Goal: Information Seeking & Learning: Learn about a topic

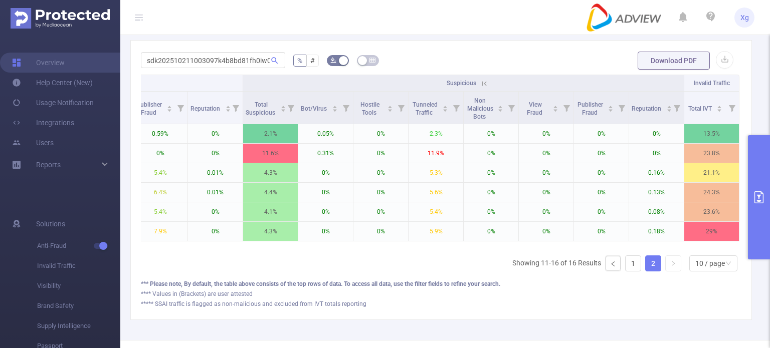
scroll to position [0, 844]
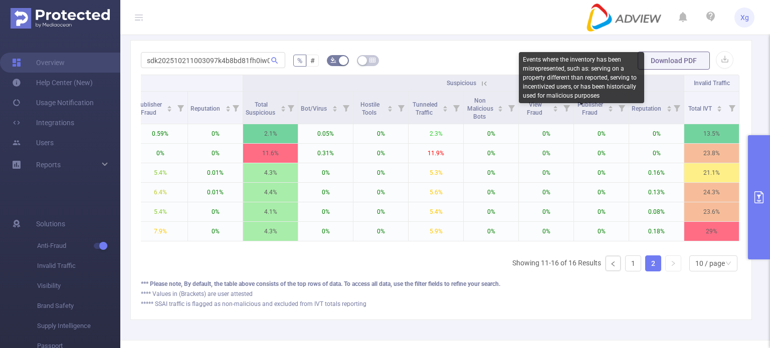
click at [569, 85] on div "Events where the inventory has been misrepresented, such as: serving on a prope…" at bounding box center [581, 77] width 125 height 51
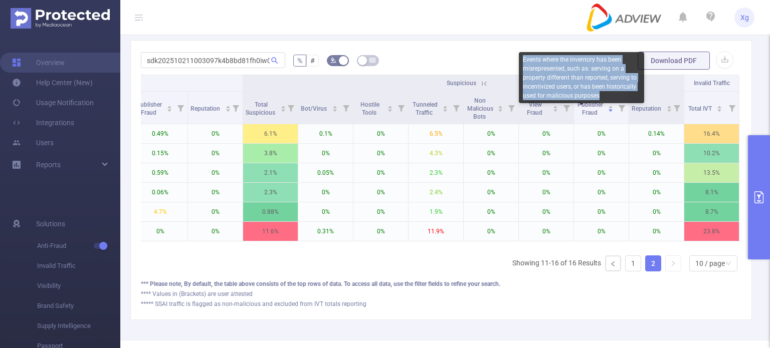
click at [569, 85] on div "Events where the inventory has been misrepresented, such as: serving on a prope…" at bounding box center [581, 77] width 125 height 51
copy div "Events where the inventory has been misrepresented, such as: serving on a prope…"
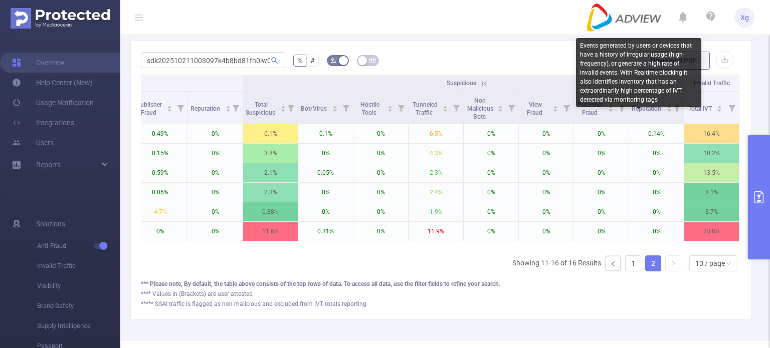
click at [632, 96] on div "Events generated by users or devices that have a history of irregular usage (hi…" at bounding box center [638, 72] width 125 height 69
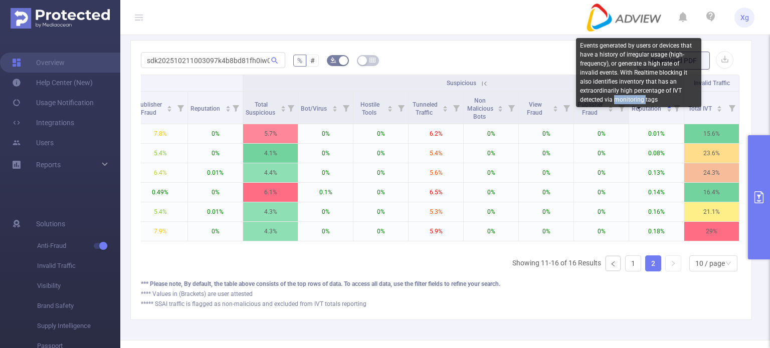
click at [632, 96] on div "Events generated by users or devices that have a history of irregular usage (hi…" at bounding box center [638, 72] width 125 height 69
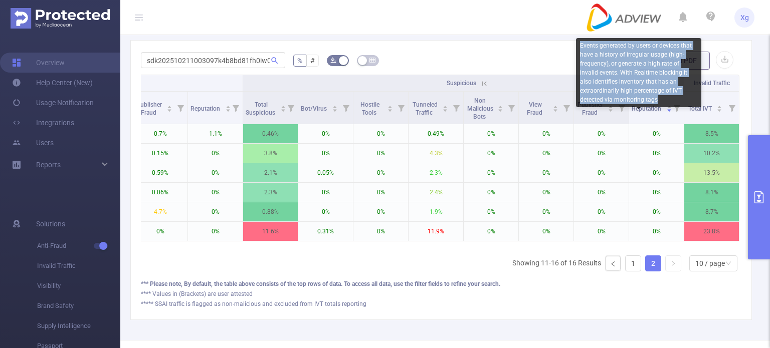
click at [632, 96] on div "Events generated by users or devices that have a history of irregular usage (hi…" at bounding box center [638, 72] width 125 height 69
copy div "Events generated by users or devices that have a history of irregular usage (hi…"
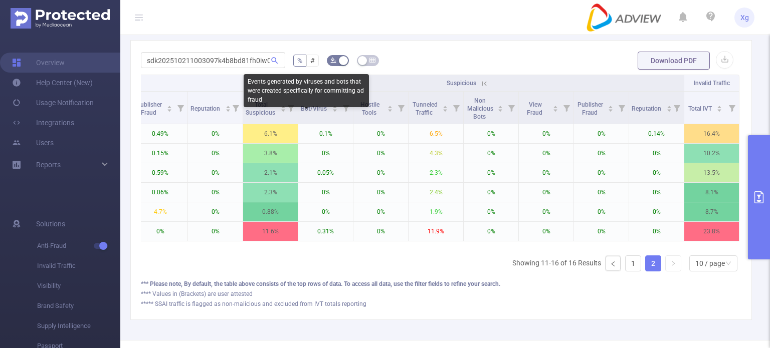
click at [257, 95] on div "Events generated by viruses and bots that were created specifically for committ…" at bounding box center [306, 90] width 125 height 33
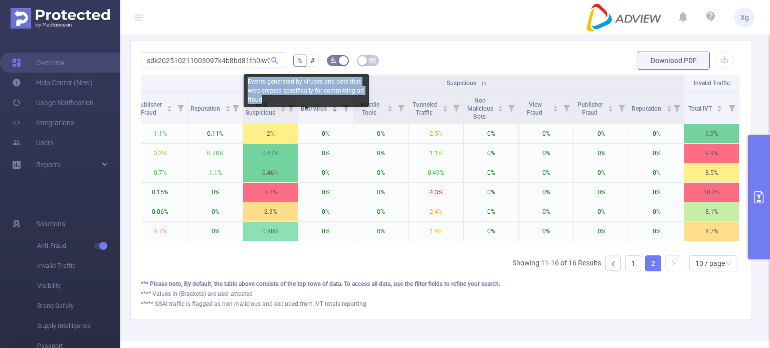
click at [257, 95] on div "Events generated by viruses and bots that were created specifically for committ…" at bounding box center [306, 90] width 125 height 33
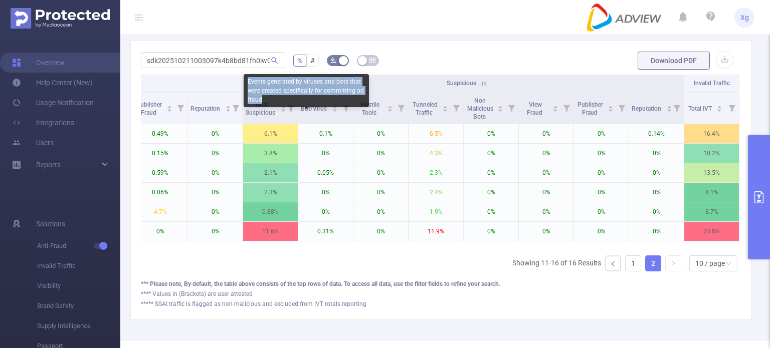
copy div "Events generated by viruses and bots that were created specifically for committ…"
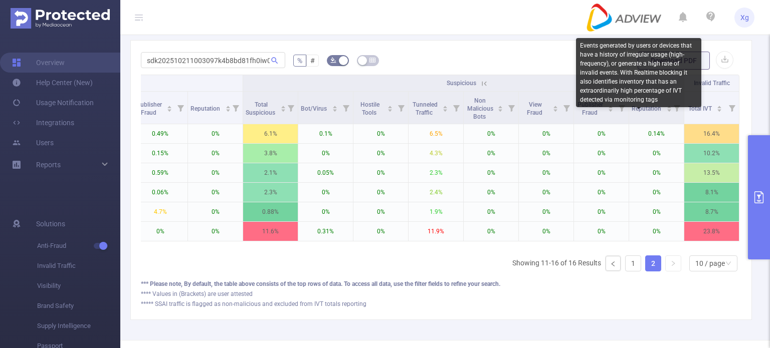
click at [636, 97] on div "Events generated by users or devices that have a history of irregular usage (hi…" at bounding box center [638, 72] width 125 height 69
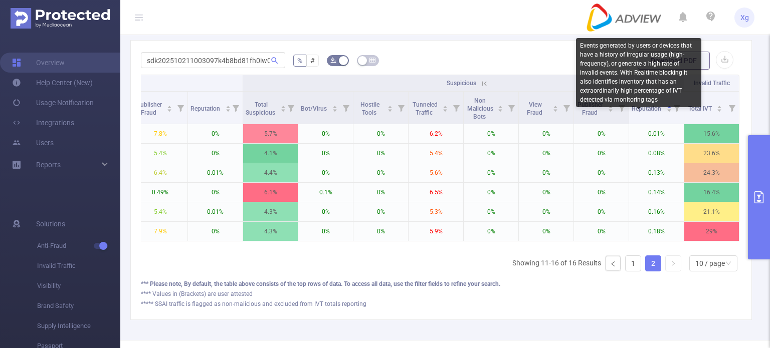
click at [636, 97] on div "Events generated by users or devices that have a history of irregular usage (hi…" at bounding box center [638, 72] width 125 height 69
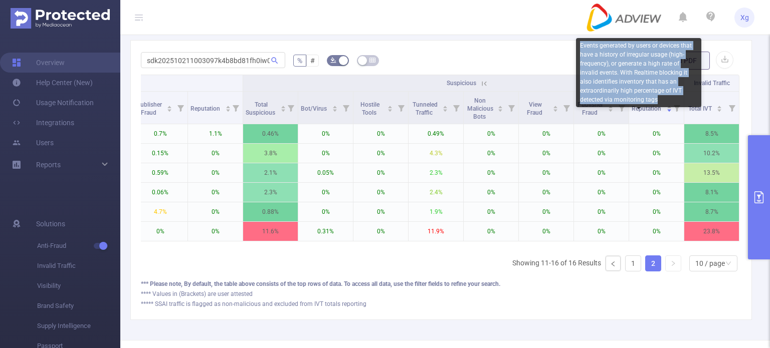
click at [636, 97] on div "Events generated by users or devices that have a history of irregular usage (hi…" at bounding box center [638, 72] width 125 height 69
copy div "Events generated by users or devices that have a history of irregular usage (hi…"
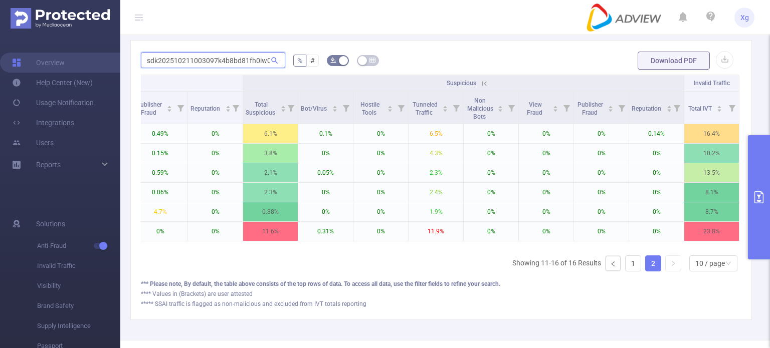
click at [250, 68] on input "sdk202510211003097k4b8bd81fh0iw0" at bounding box center [213, 60] width 144 height 16
paste input "2ytwiya4hooryady"
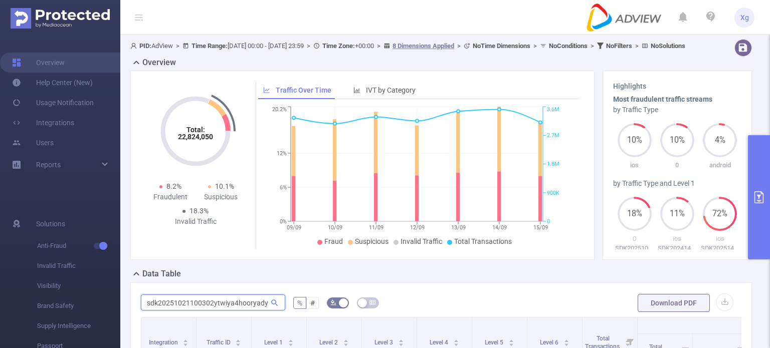
scroll to position [100, 0]
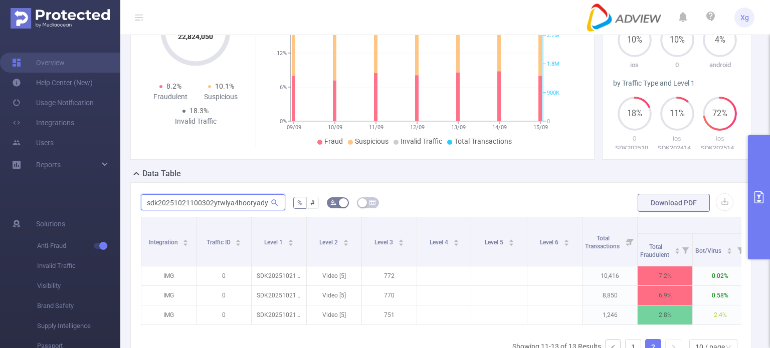
click at [171, 210] on input "sdk20251021100302ytwiya4hooryady" at bounding box center [213, 202] width 144 height 16
paste input "97k4b8bd81fh0iw0"
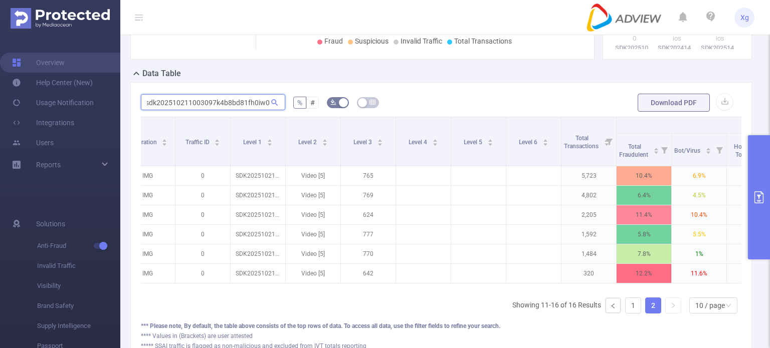
scroll to position [0, 23]
type input "sdk202510211003097k4b8bd81fh0iw0"
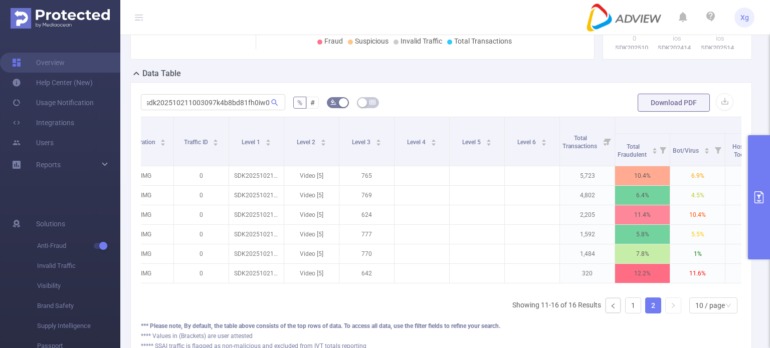
scroll to position [0, 0]
